Goal: Task Accomplishment & Management: Manage account settings

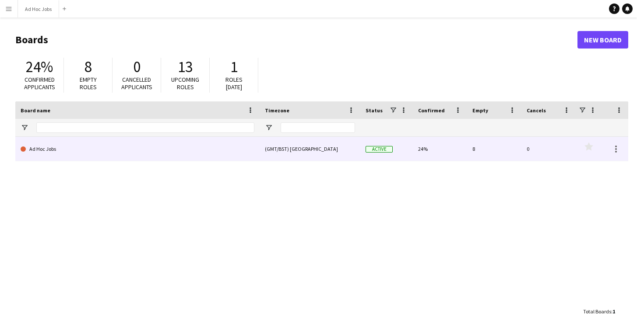
click at [140, 148] on link "Ad Hoc Jobs" at bounding box center [138, 149] width 234 height 25
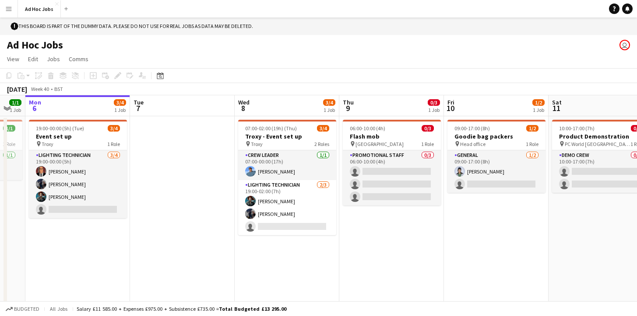
scroll to position [0, 398]
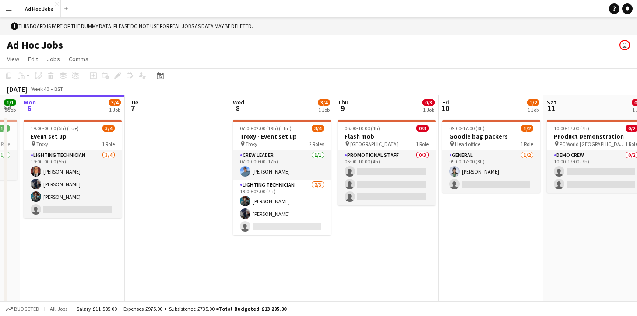
drag, startPoint x: 302, startPoint y: 269, endPoint x: 217, endPoint y: 270, distance: 84.5
click at [217, 270] on app-calendar-viewport "Thu 2 Fri 3 2/2 1 Job Sat 4 2/3 1 Job Sun 5 1/1 1 Job Mon 6 3/4 1 Job Tue 7 Wed…" at bounding box center [318, 217] width 637 height 244
click at [6, 10] on app-icon "Menu" at bounding box center [8, 8] width 7 height 7
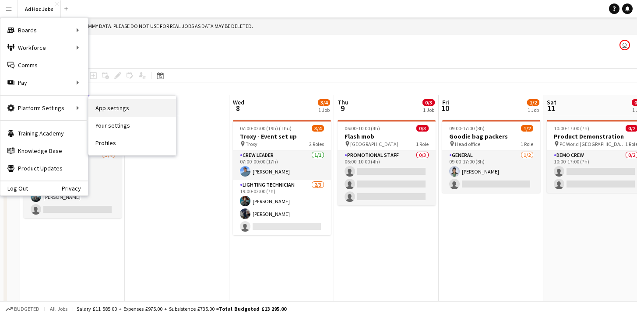
click at [109, 107] on link "App settings" at bounding box center [132, 108] width 88 height 18
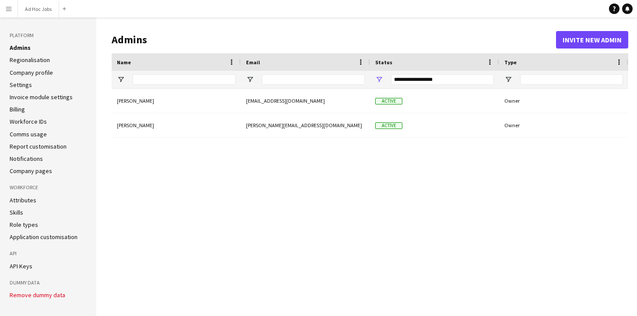
click at [42, 57] on link "Regionalisation" at bounding box center [30, 60] width 40 height 8
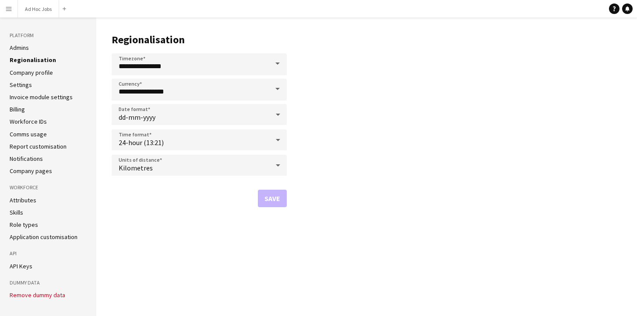
click at [42, 73] on link "Company profile" at bounding box center [31, 73] width 43 height 8
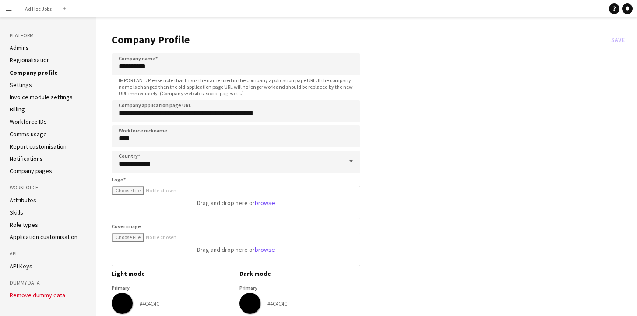
click at [31, 84] on li "Settings" at bounding box center [48, 85] width 77 height 8
click at [26, 86] on link "Settings" at bounding box center [21, 85] width 22 height 8
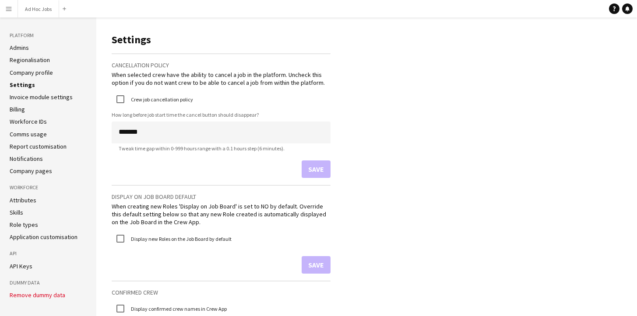
click at [38, 100] on link "Invoice module settings" at bounding box center [41, 97] width 63 height 8
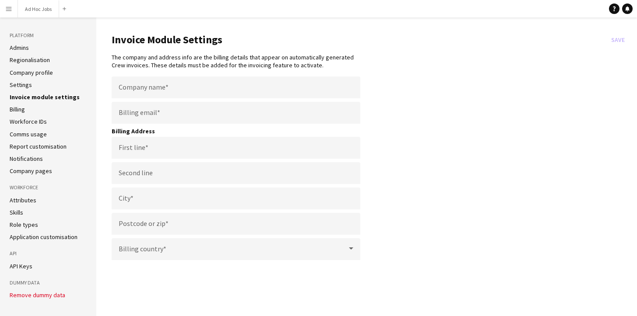
click at [8, 11] on app-icon "Menu" at bounding box center [8, 8] width 7 height 7
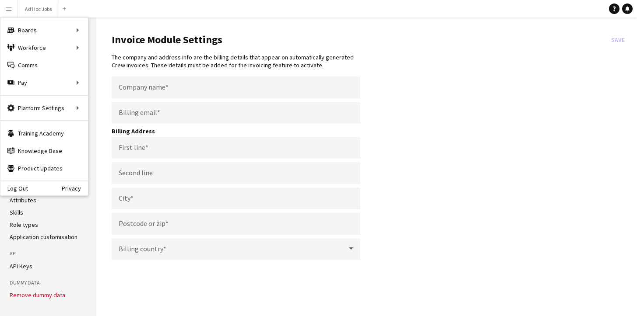
click at [499, 69] on app-invoice-module-settings "Invoice Module Settings Save The company and address info are the billing detai…" at bounding box center [370, 143] width 517 height 234
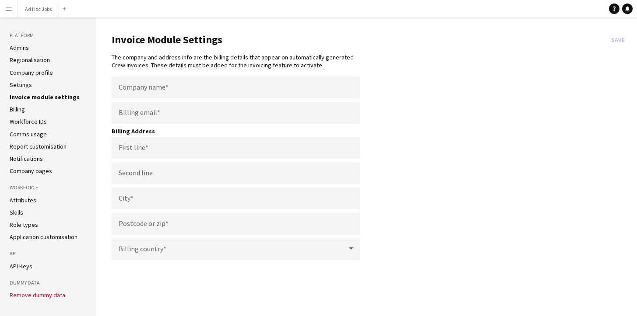
click at [20, 109] on link "Billing" at bounding box center [17, 109] width 15 height 8
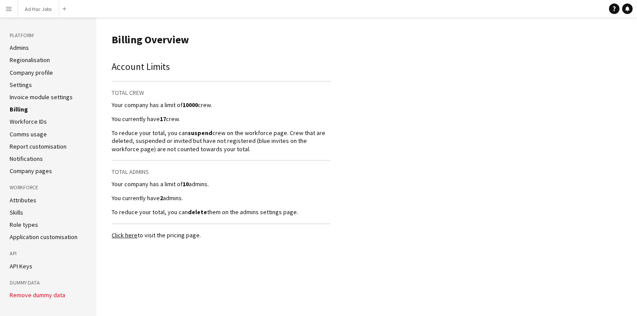
click at [22, 122] on link "Workforce IDs" at bounding box center [28, 122] width 37 height 8
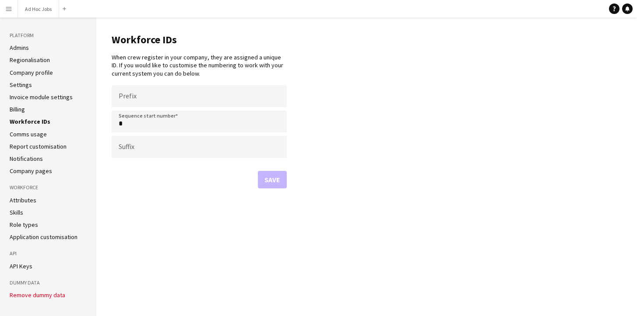
click at [31, 135] on link "Comms usage" at bounding box center [28, 134] width 37 height 8
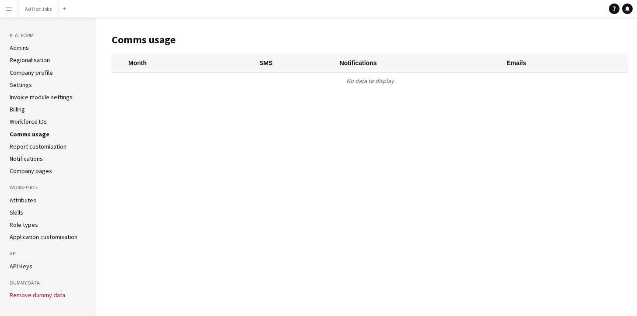
click at [32, 148] on link "Report customisation" at bounding box center [38, 147] width 57 height 8
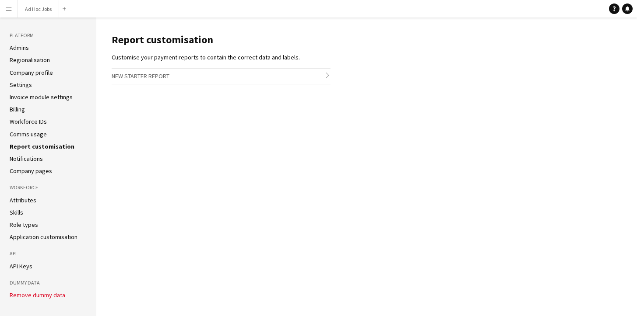
click at [29, 158] on link "Notifications" at bounding box center [26, 159] width 33 height 8
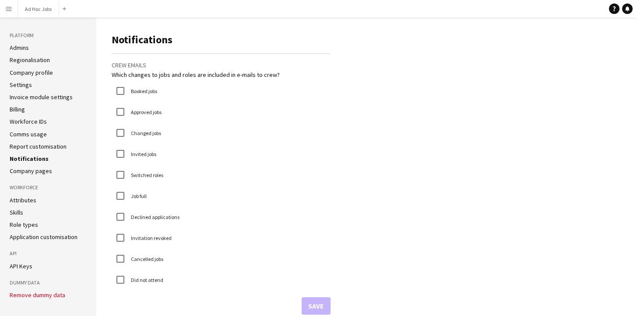
click at [31, 170] on link "Company pages" at bounding box center [31, 171] width 42 height 8
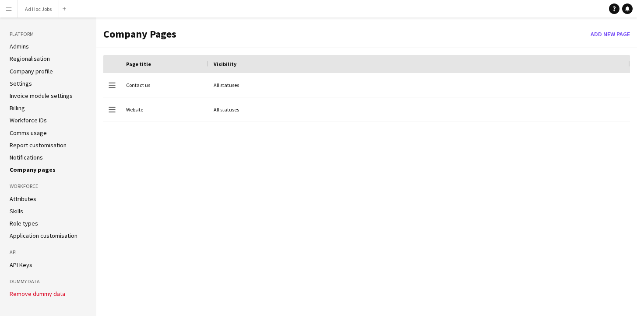
scroll to position [1, 0]
click at [20, 198] on link "Attributes" at bounding box center [23, 199] width 27 height 8
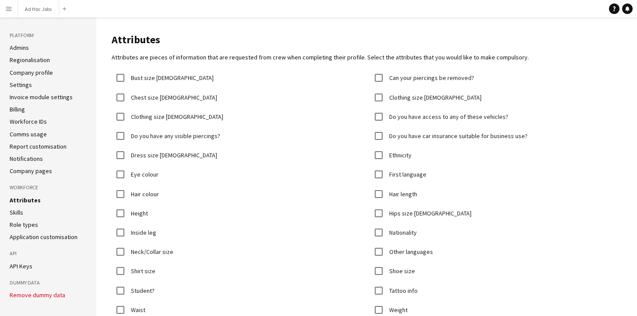
click at [18, 214] on link "Skills" at bounding box center [17, 213] width 14 height 8
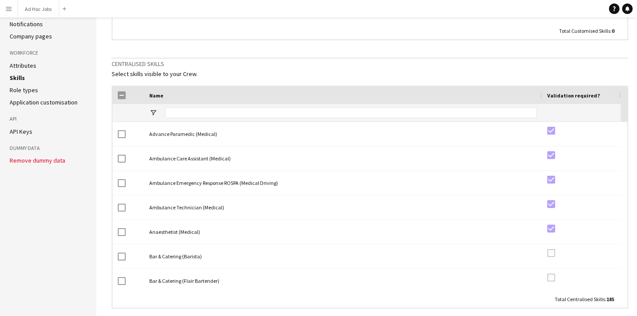
scroll to position [134, 0]
click at [22, 92] on link "Role types" at bounding box center [24, 91] width 28 height 8
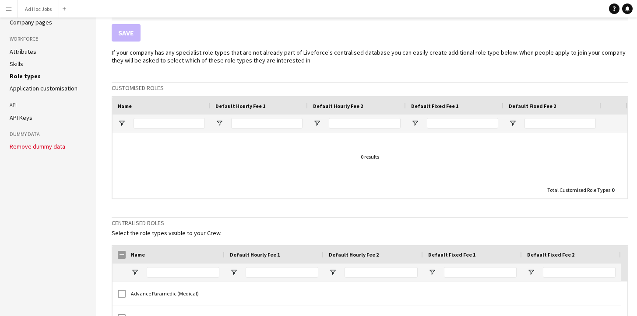
scroll to position [109, 0]
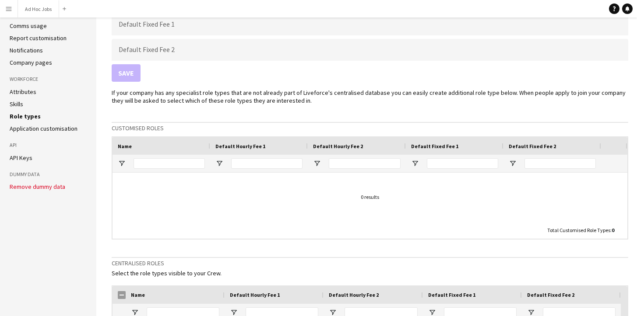
click at [37, 127] on link "Application customisation" at bounding box center [44, 129] width 68 height 8
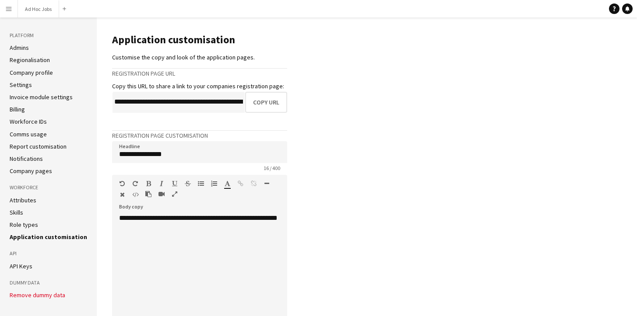
click at [23, 170] on link "Company pages" at bounding box center [31, 171] width 42 height 8
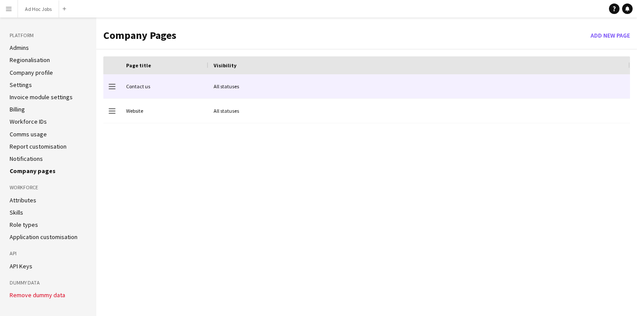
click at [183, 82] on div "Contact us" at bounding box center [165, 86] width 88 height 24
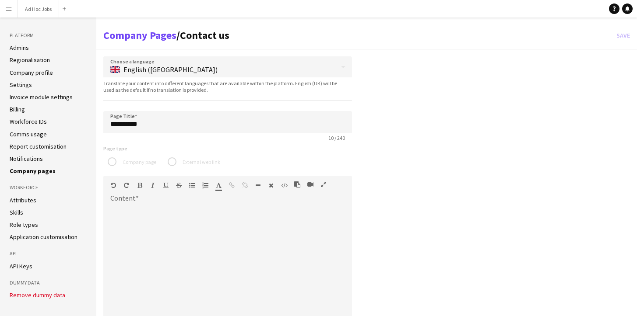
click at [7, 11] on app-icon "Menu" at bounding box center [8, 8] width 7 height 7
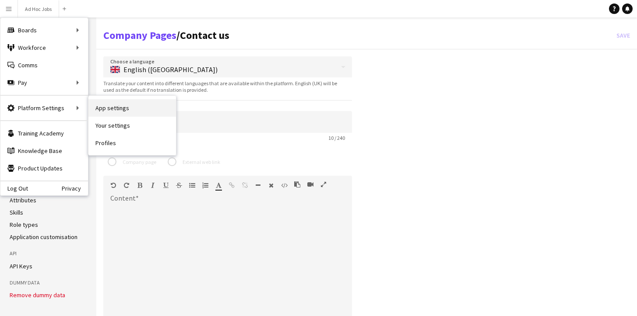
click at [107, 108] on link "App settings" at bounding box center [132, 108] width 88 height 18
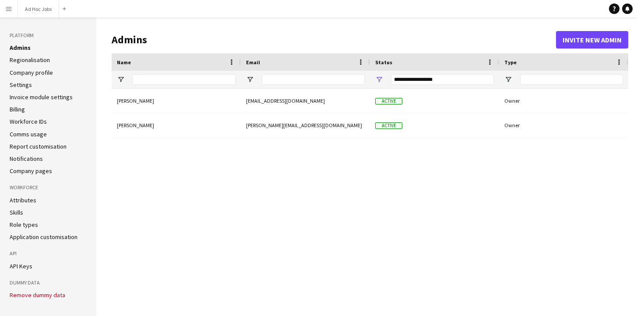
click at [27, 85] on link "Settings" at bounding box center [21, 85] width 22 height 8
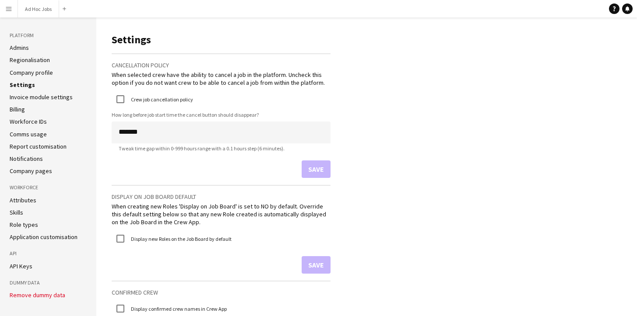
click at [8, 9] on app-icon "Menu" at bounding box center [8, 8] width 7 height 7
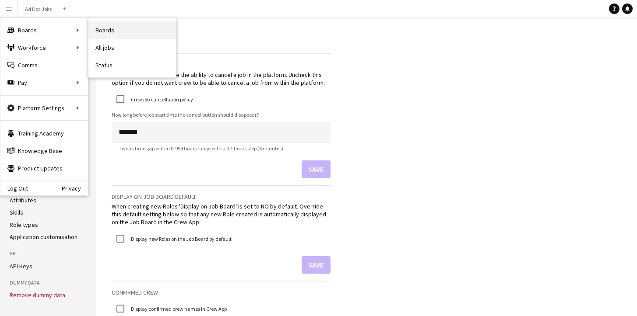
click at [95, 30] on link "Boards" at bounding box center [132, 30] width 88 height 18
